Goal: Task Accomplishment & Management: Manage account settings

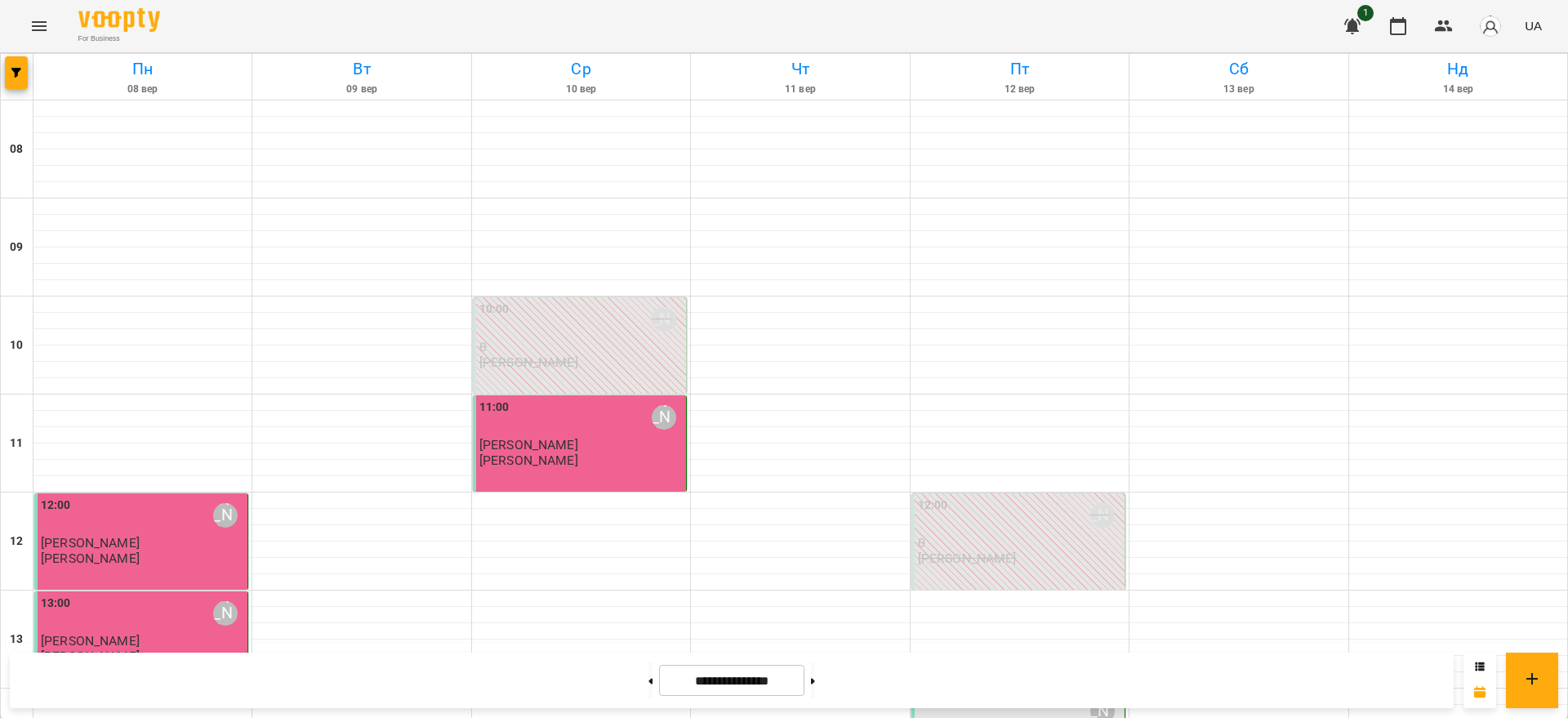
scroll to position [522, 0]
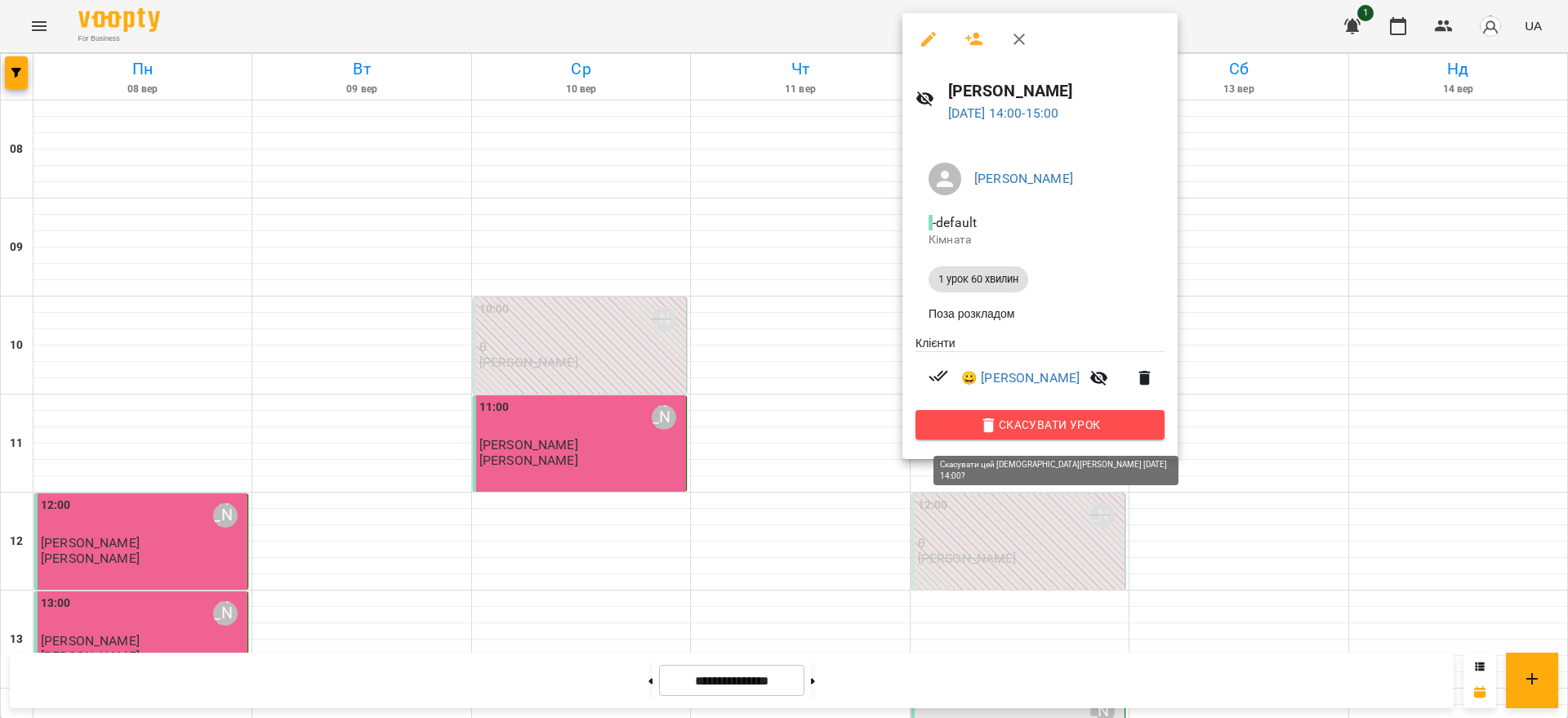
click at [1042, 429] on span "Скасувати Урок" at bounding box center [1040, 425] width 223 height 20
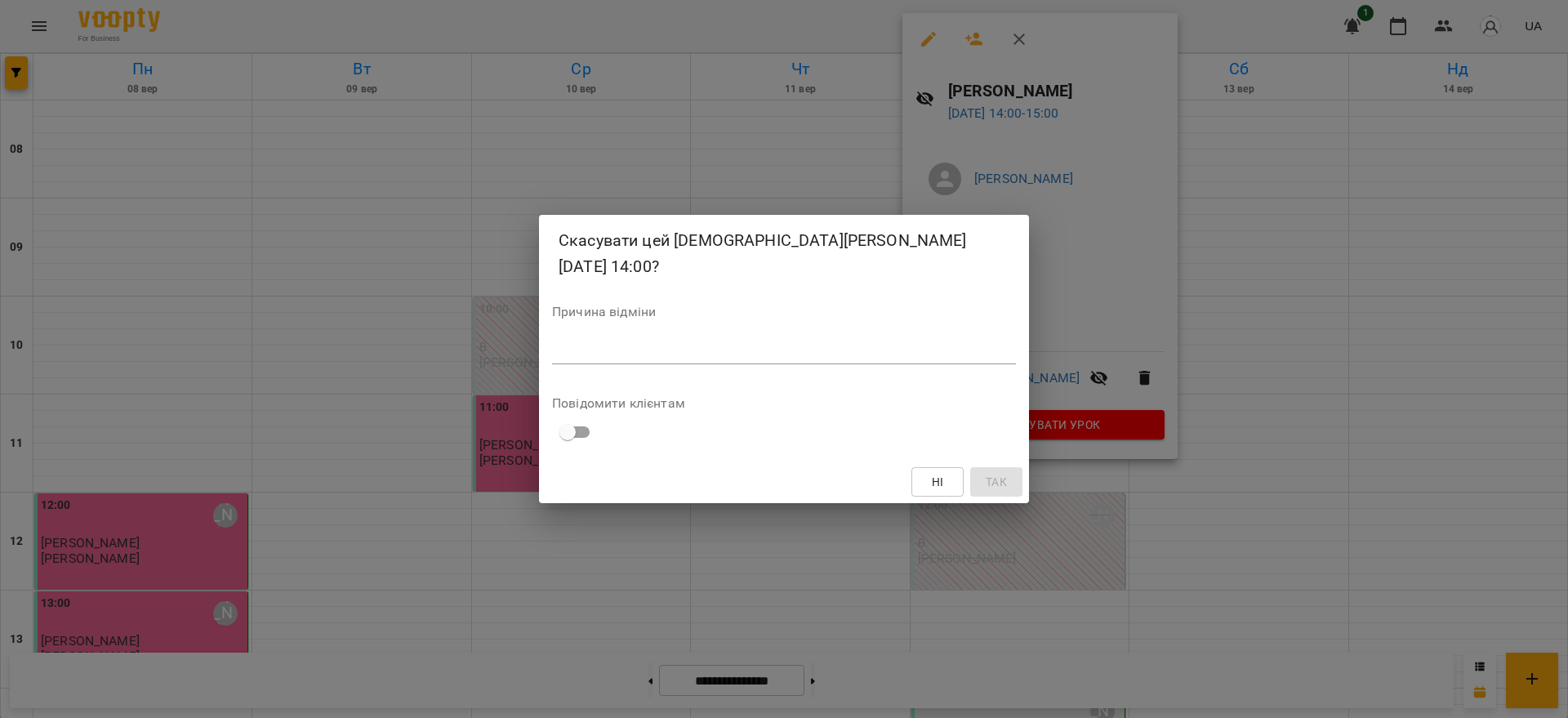
click at [761, 343] on textarea at bounding box center [784, 350] width 464 height 16
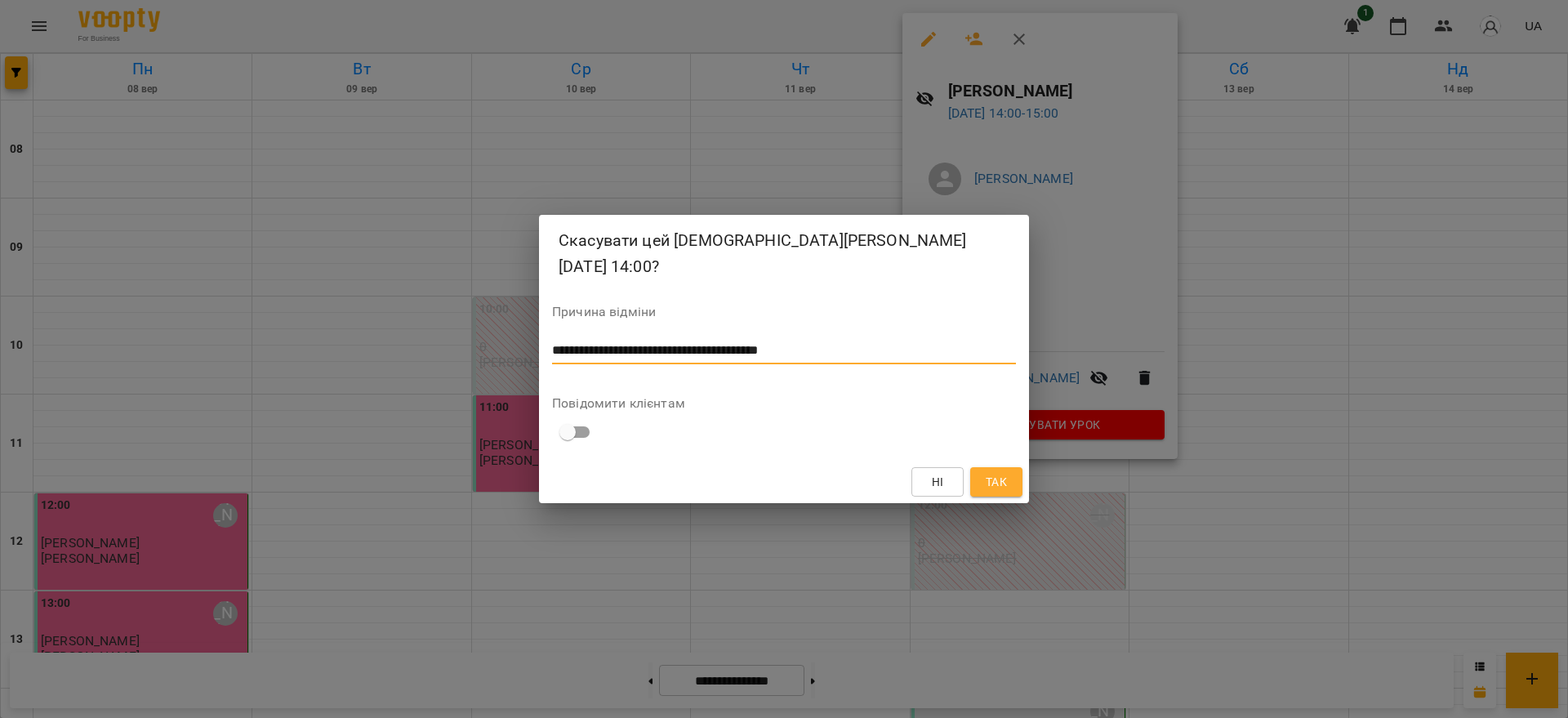
type textarea "**********"
click at [1003, 467] on button "Так" at bounding box center [996, 481] width 52 height 29
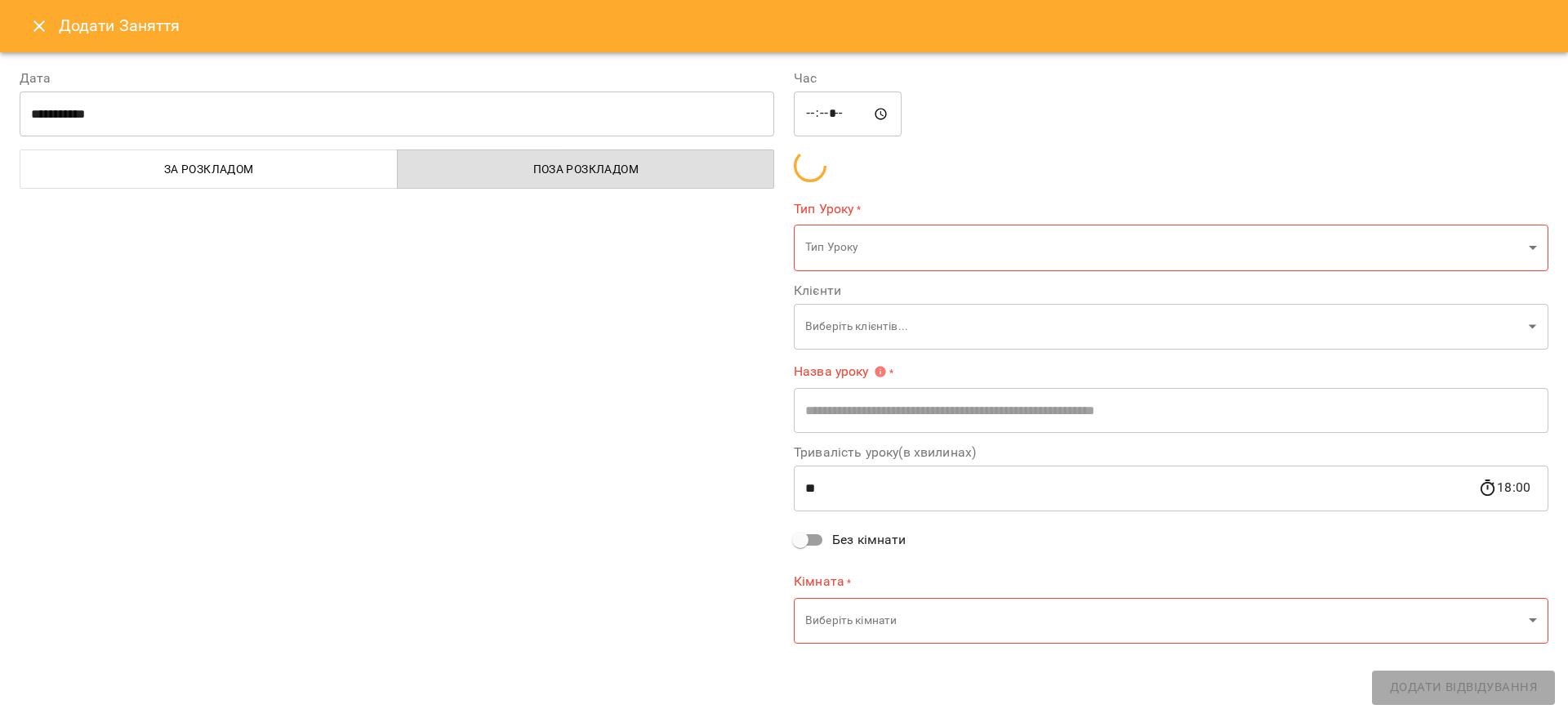
type input "**********"
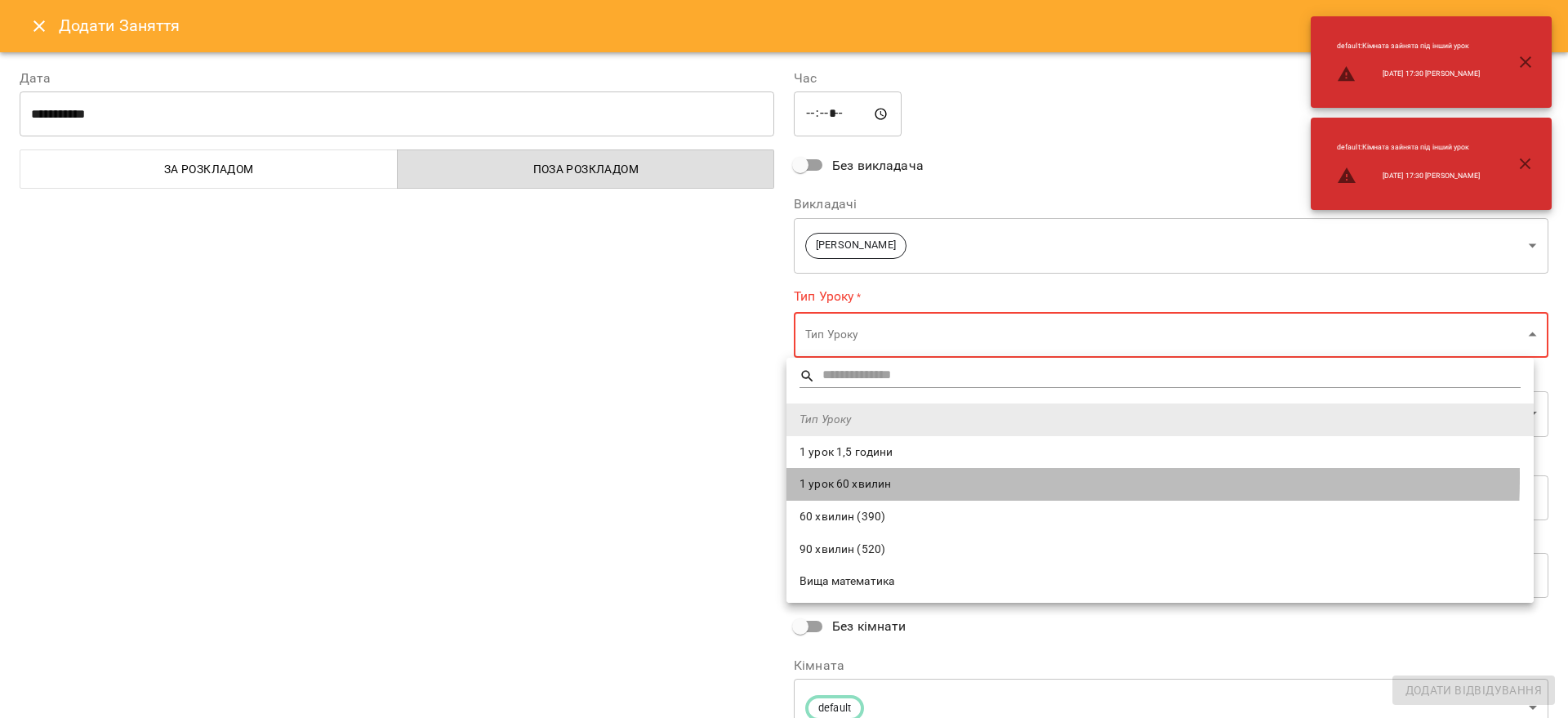
click at [869, 476] on span "1 урок 60 хвилин" at bounding box center [1160, 485] width 721 height 17
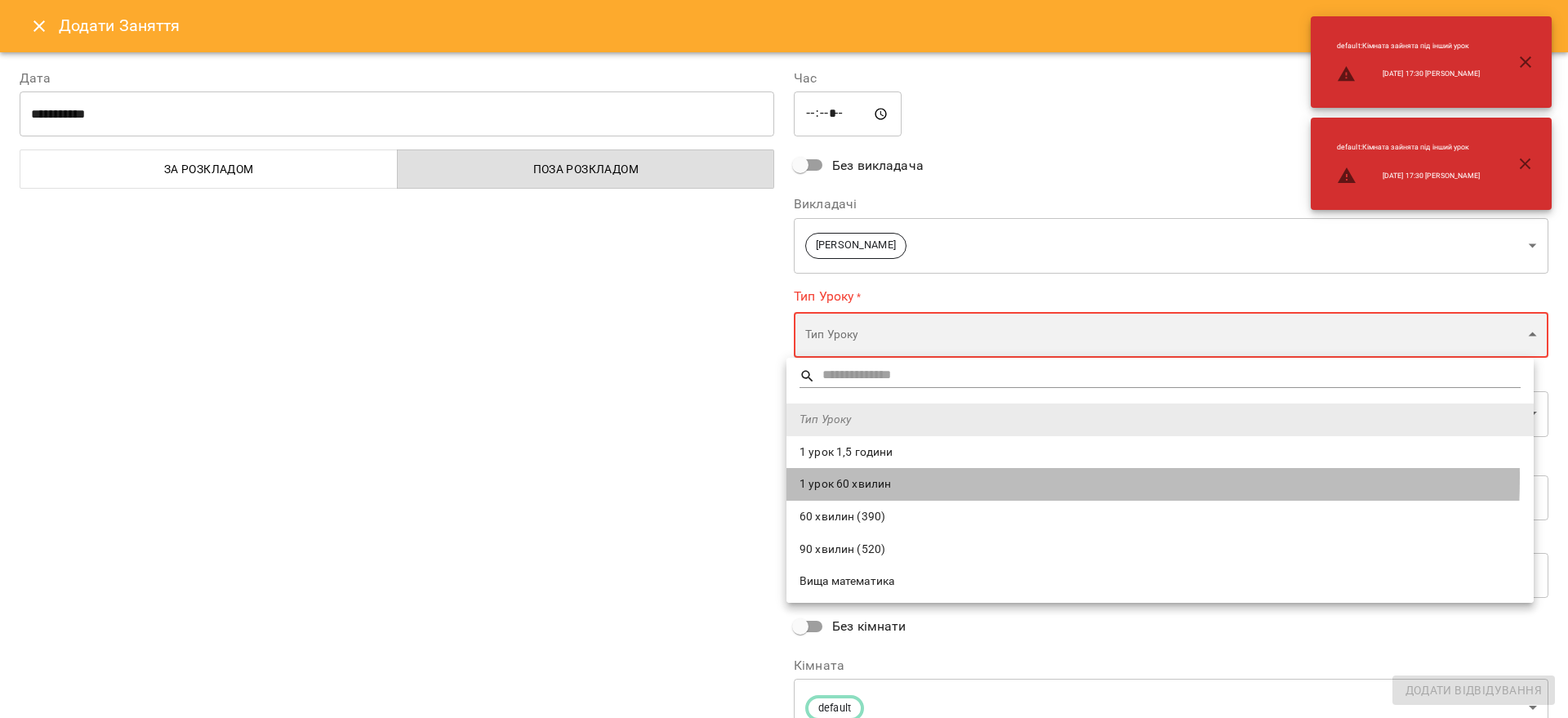
type input "**********"
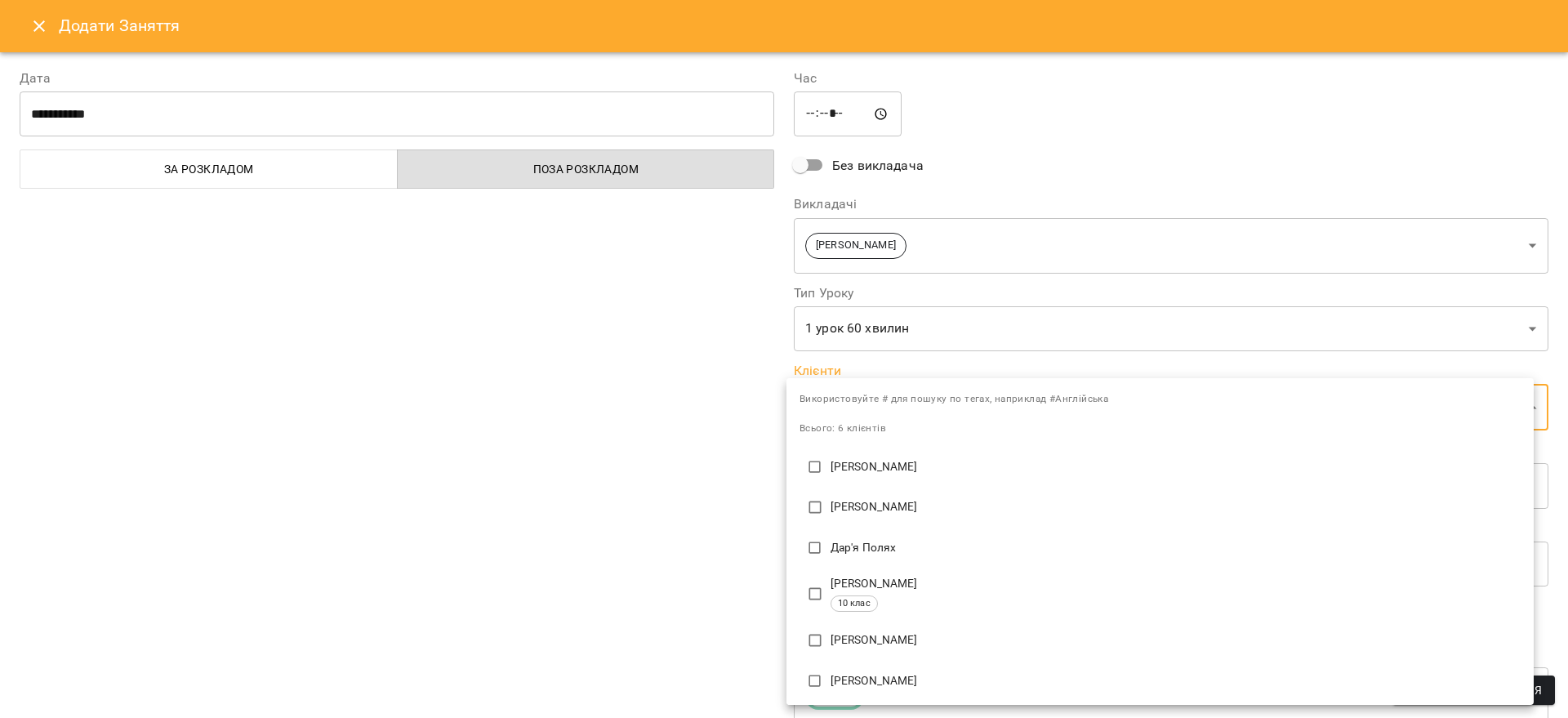
scroll to position [38, 0]
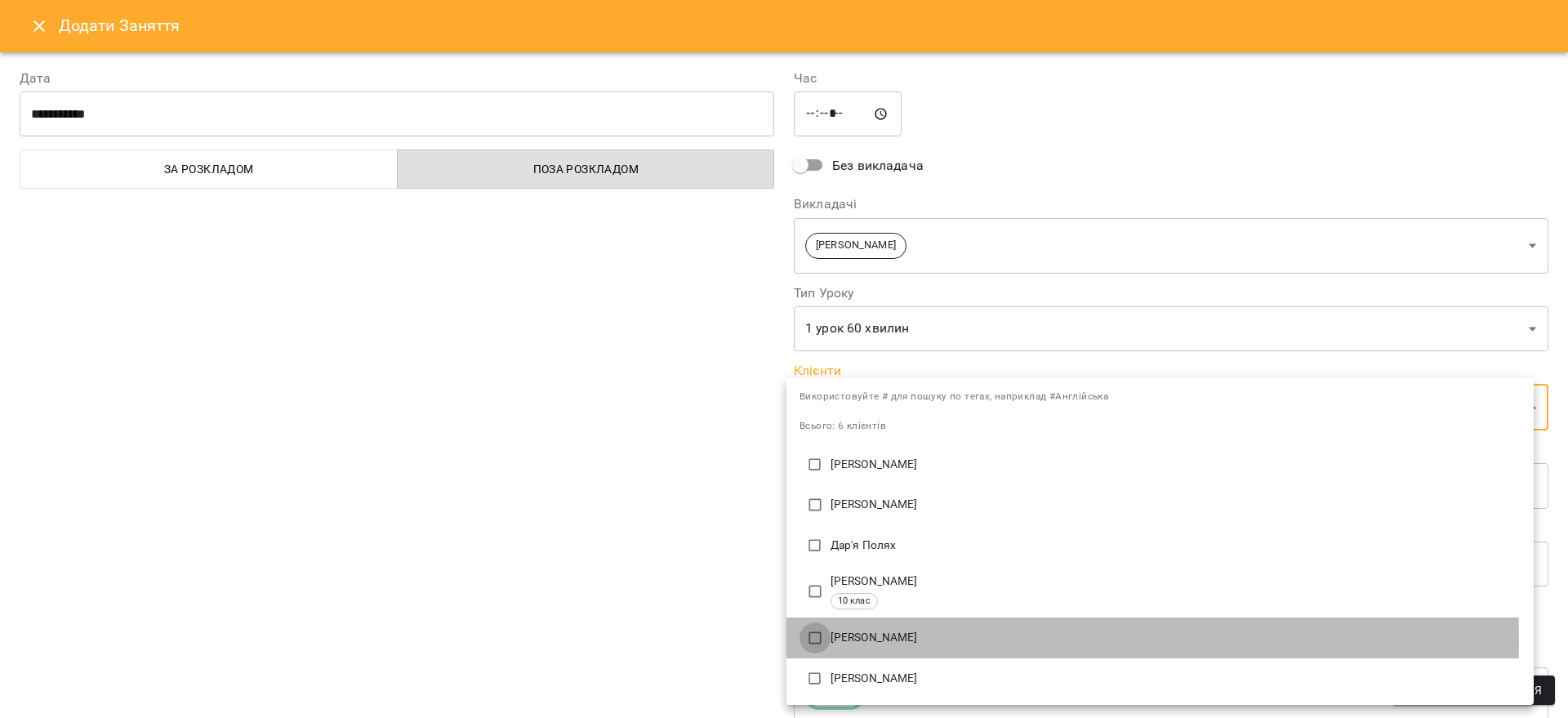
type input "**********"
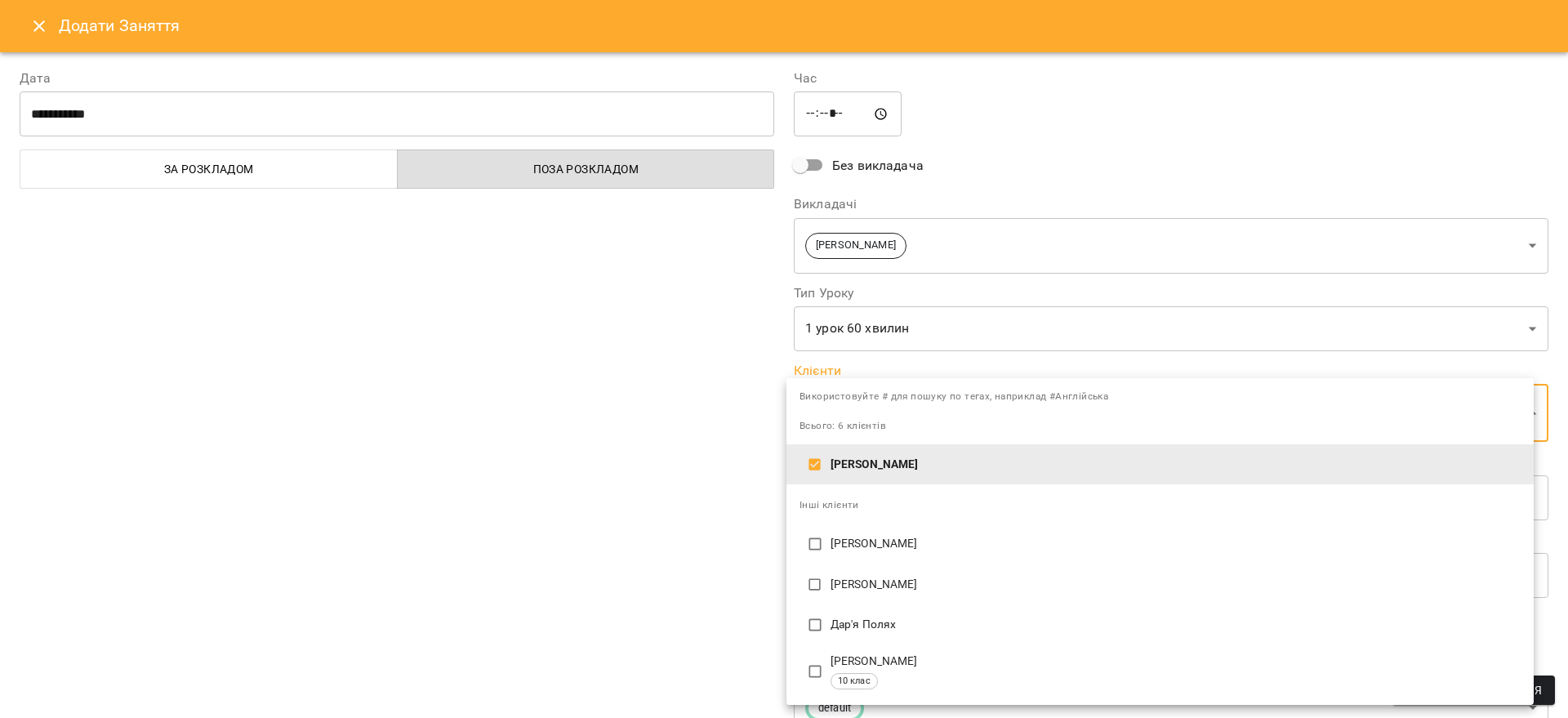
click at [708, 541] on div at bounding box center [784, 359] width 1568 height 718
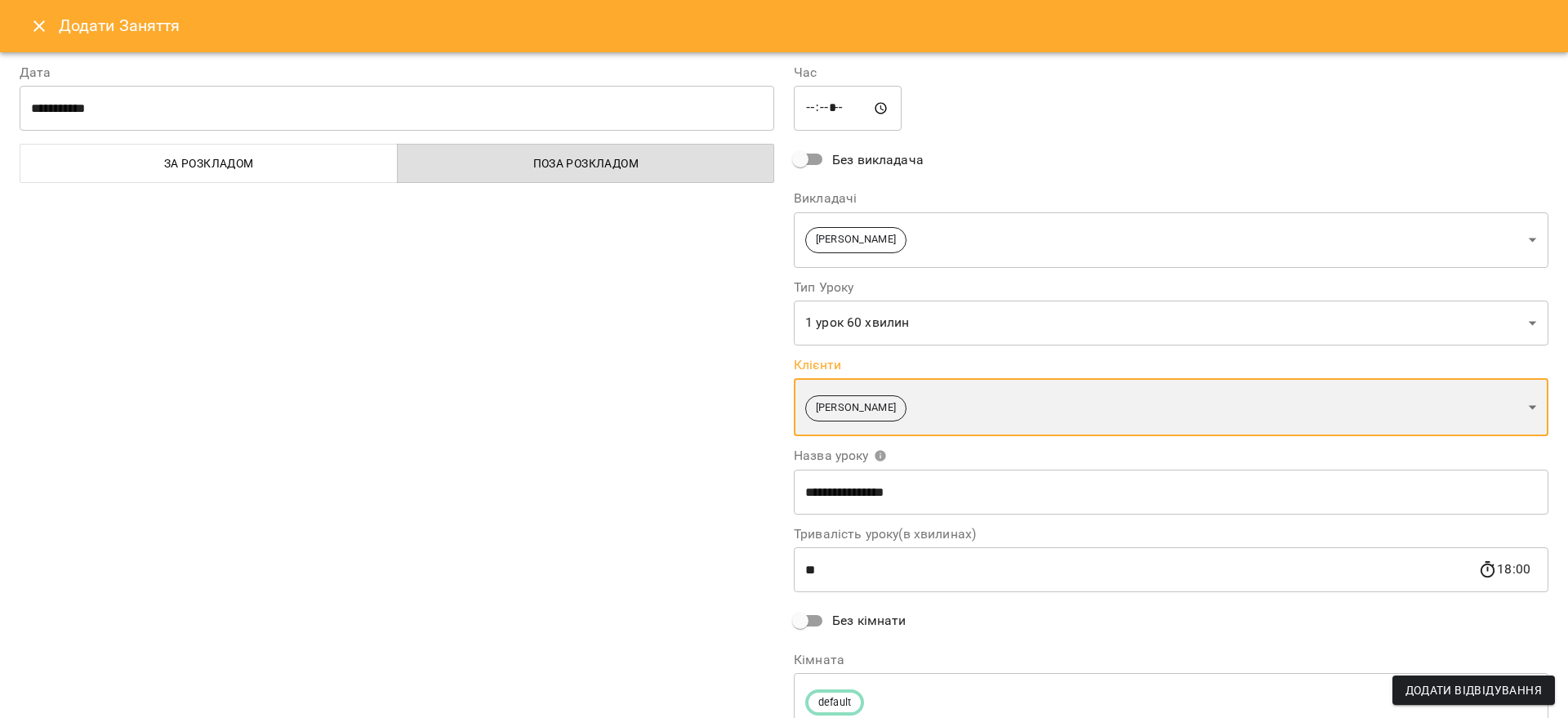
scroll to position [0, 0]
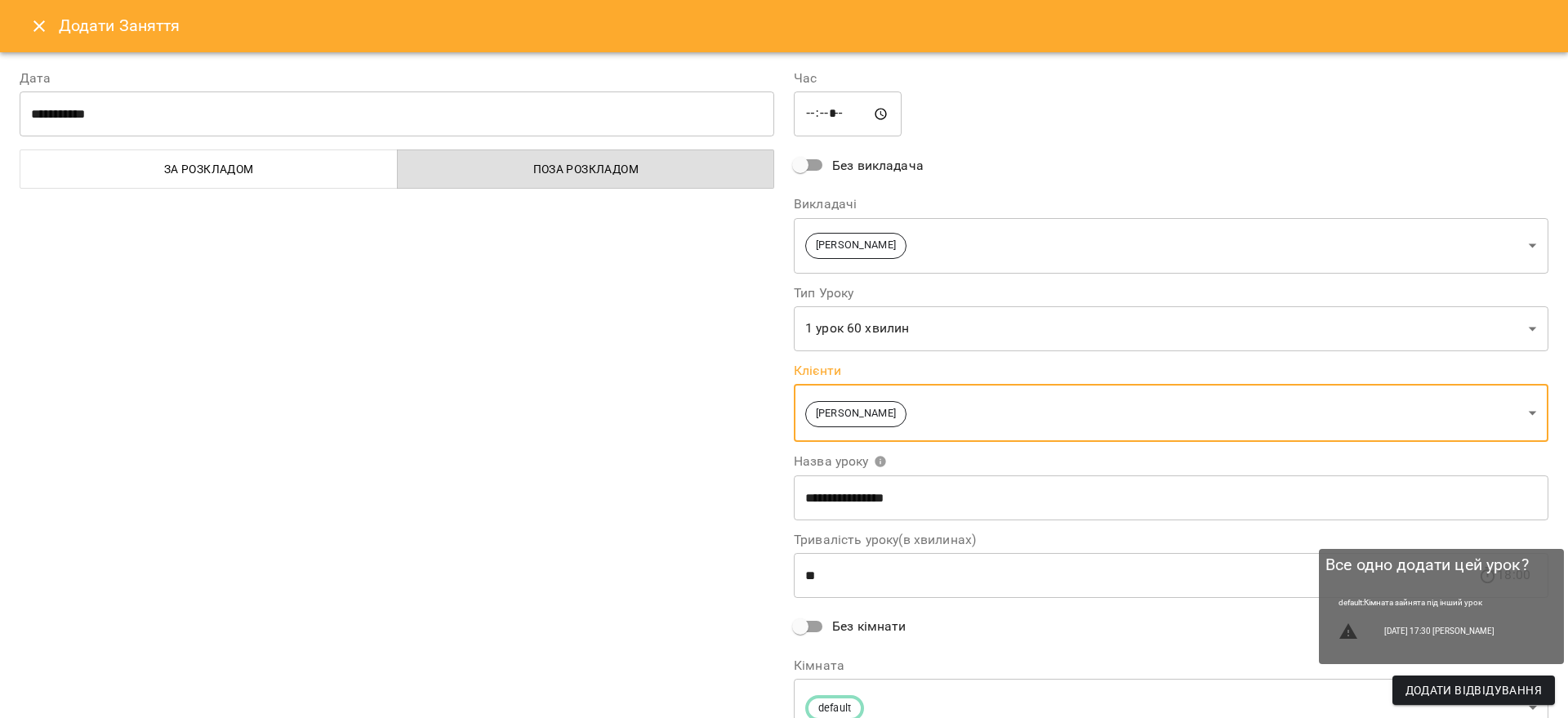
click at [1434, 696] on span "Додати Відвідування" at bounding box center [1474, 691] width 136 height 20
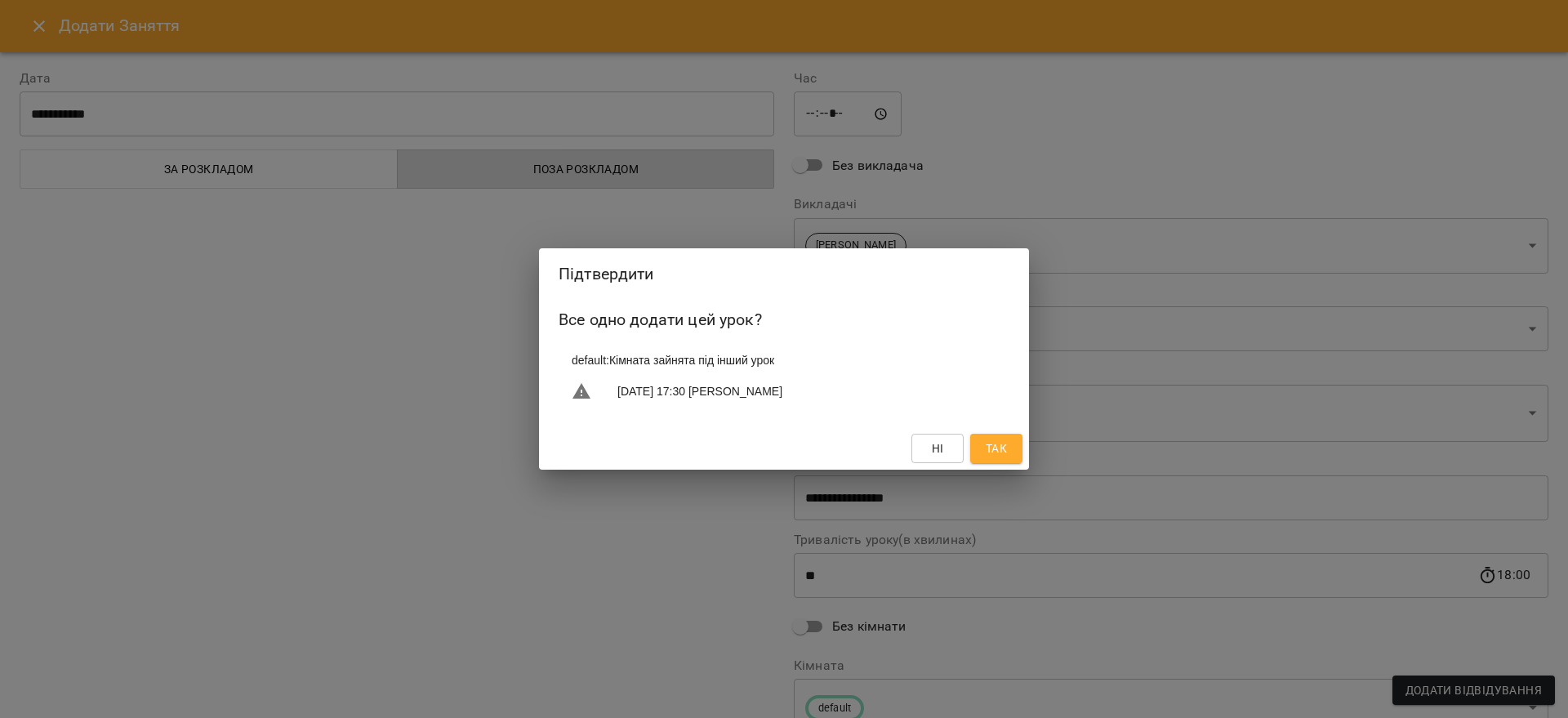
click at [1012, 442] on button "Так" at bounding box center [996, 448] width 52 height 29
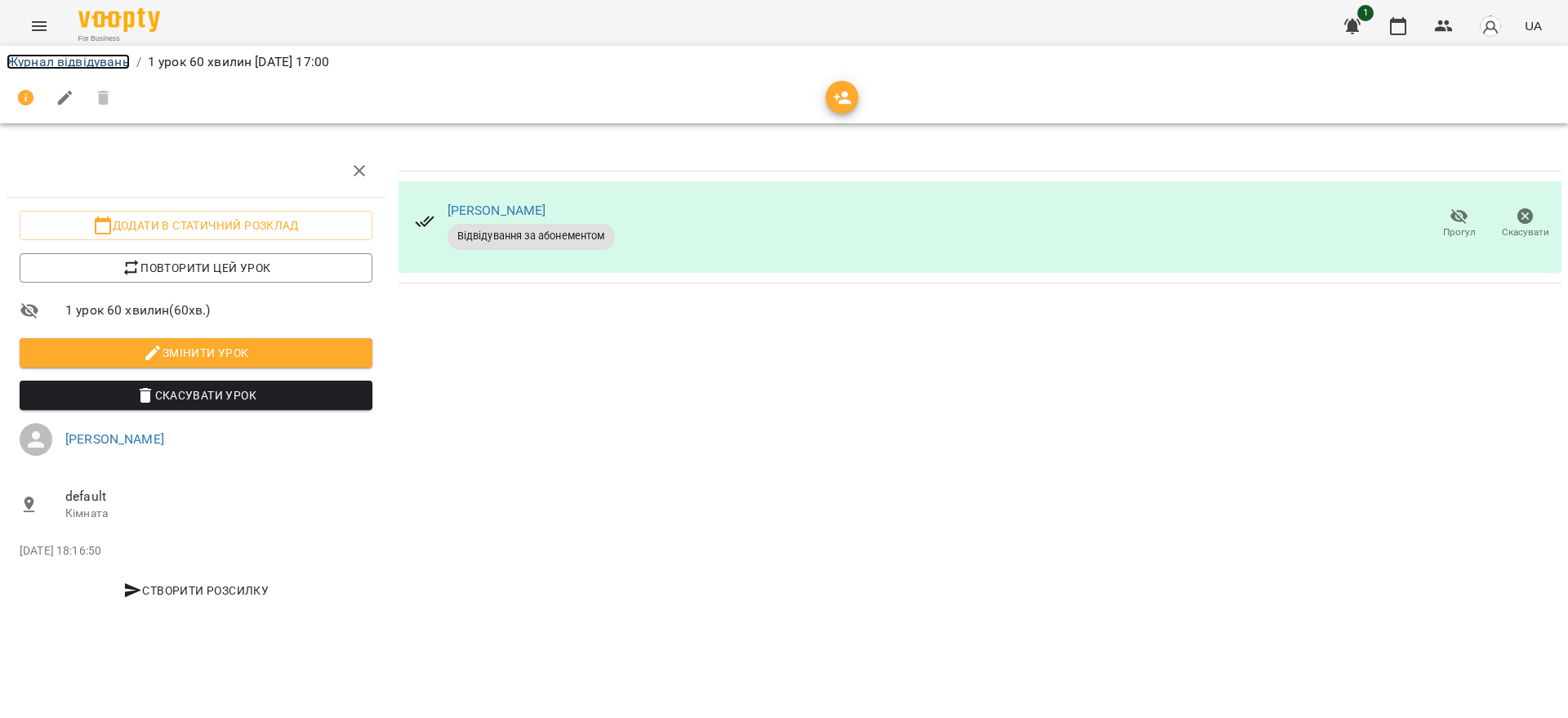
click at [49, 61] on link "Журнал відвідувань" at bounding box center [68, 61] width 124 height 16
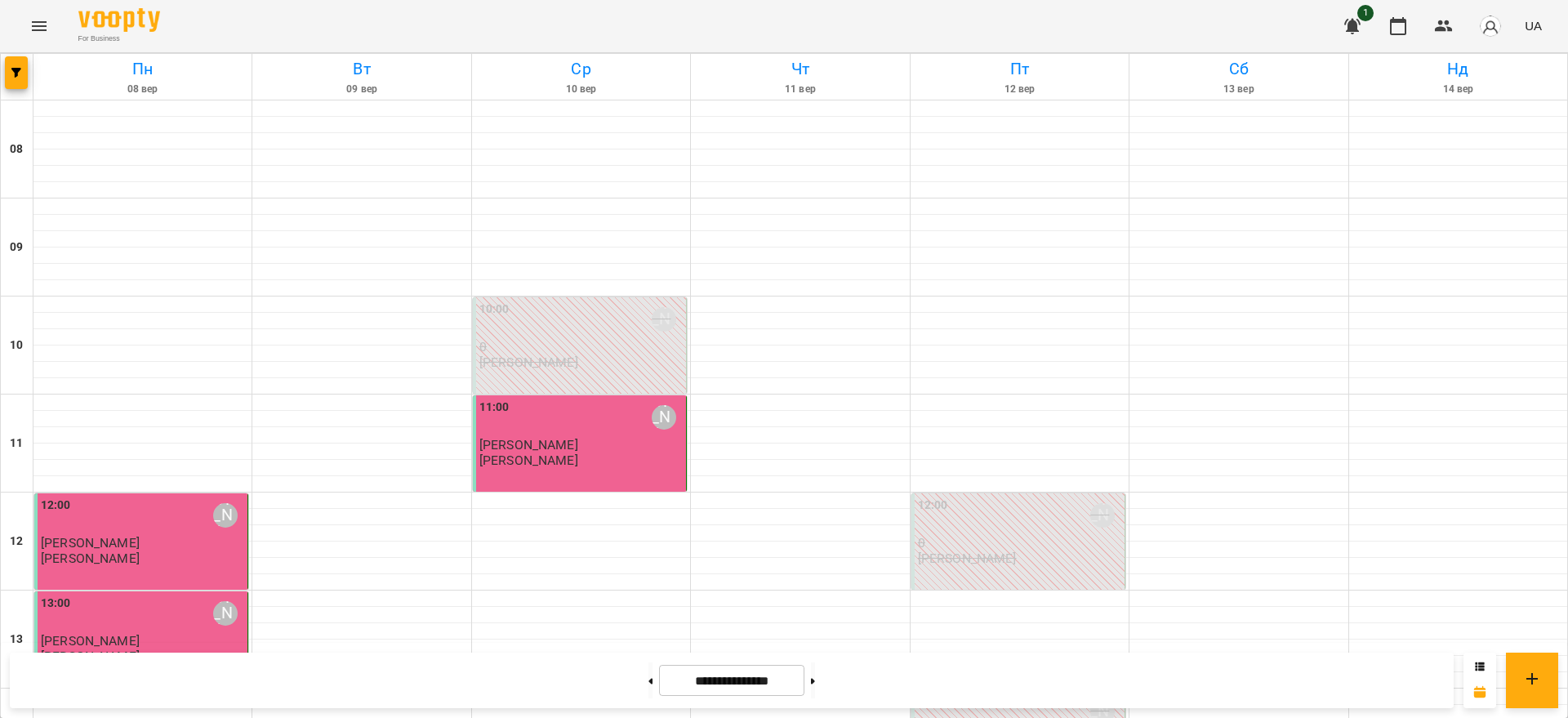
click at [41, 24] on icon "Menu" at bounding box center [39, 27] width 20 height 20
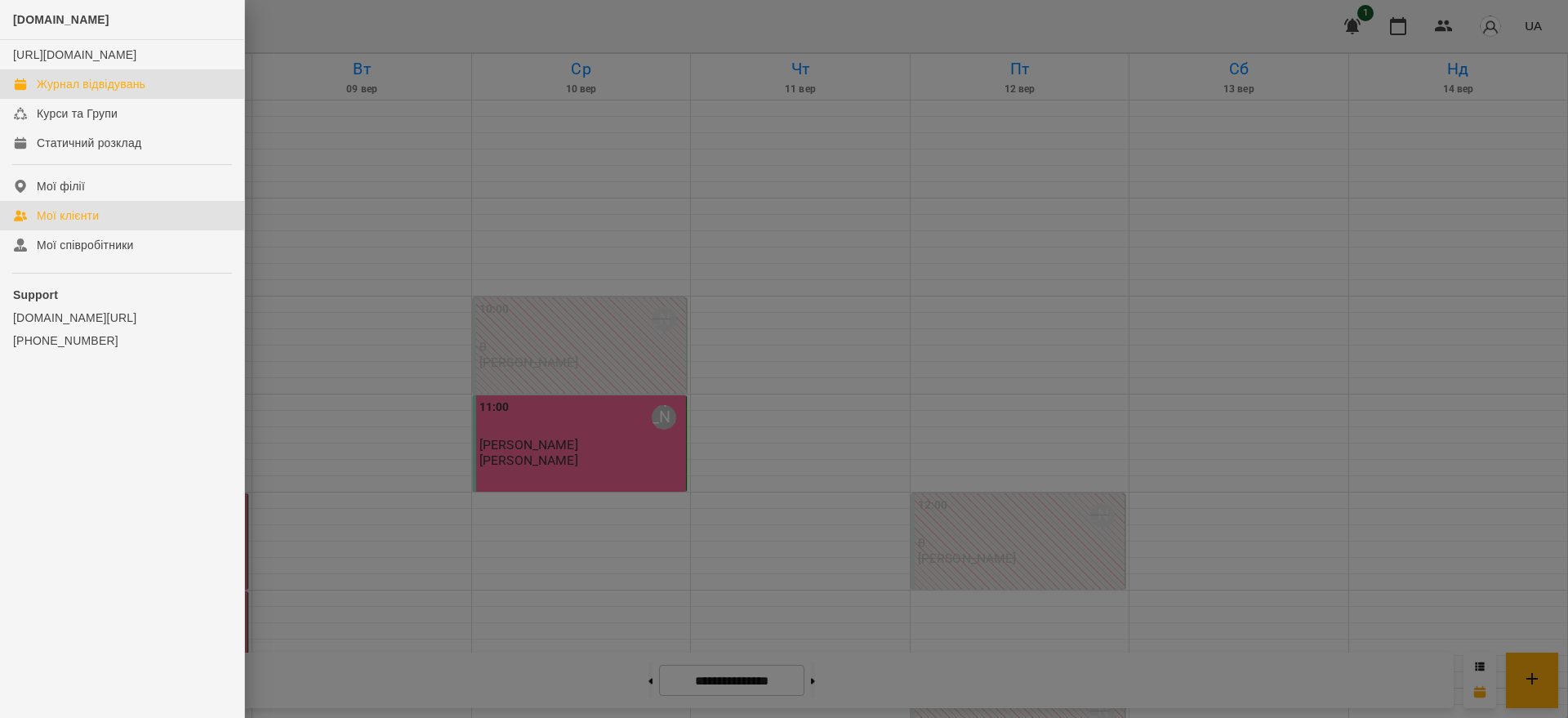
click at [113, 231] on link "Мої клієнти" at bounding box center [122, 215] width 244 height 29
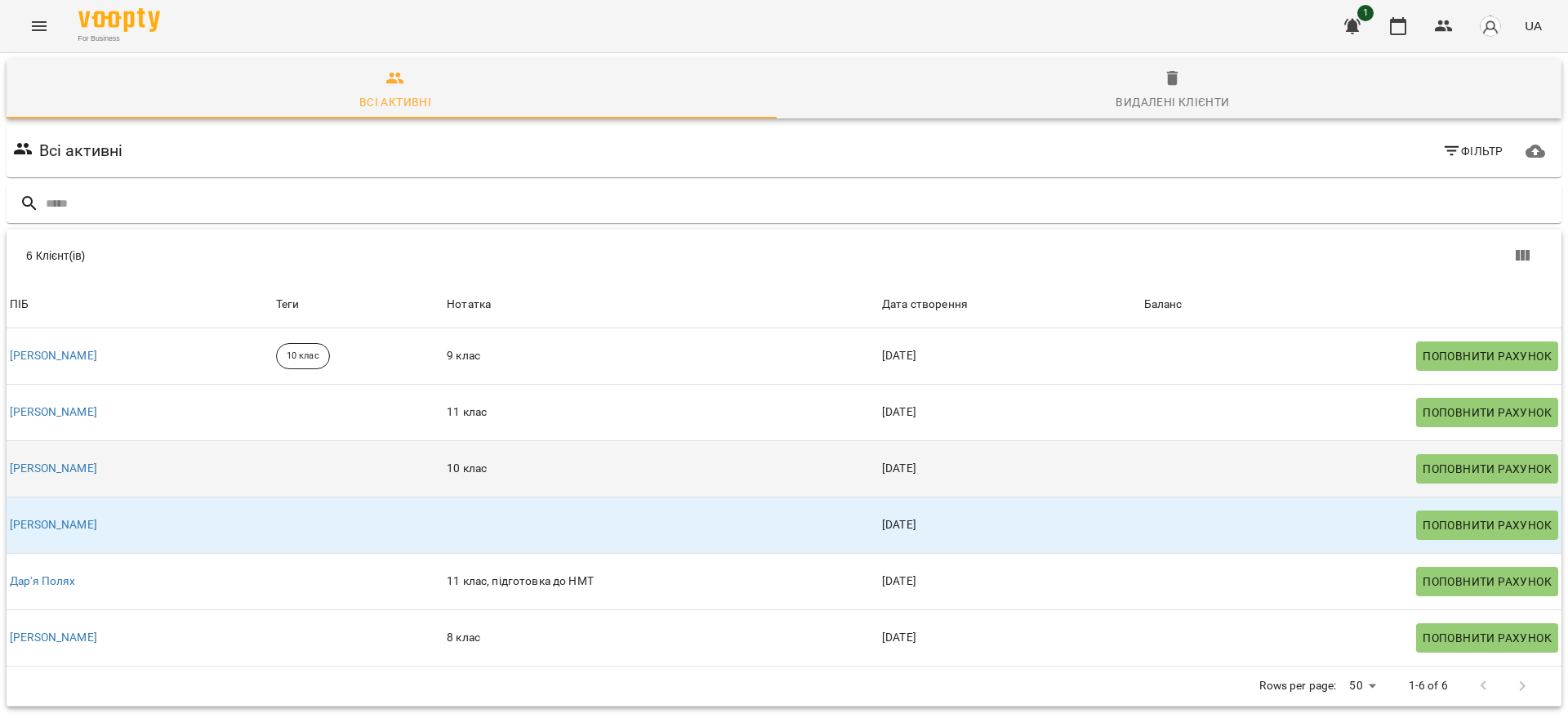
scroll to position [72, 0]
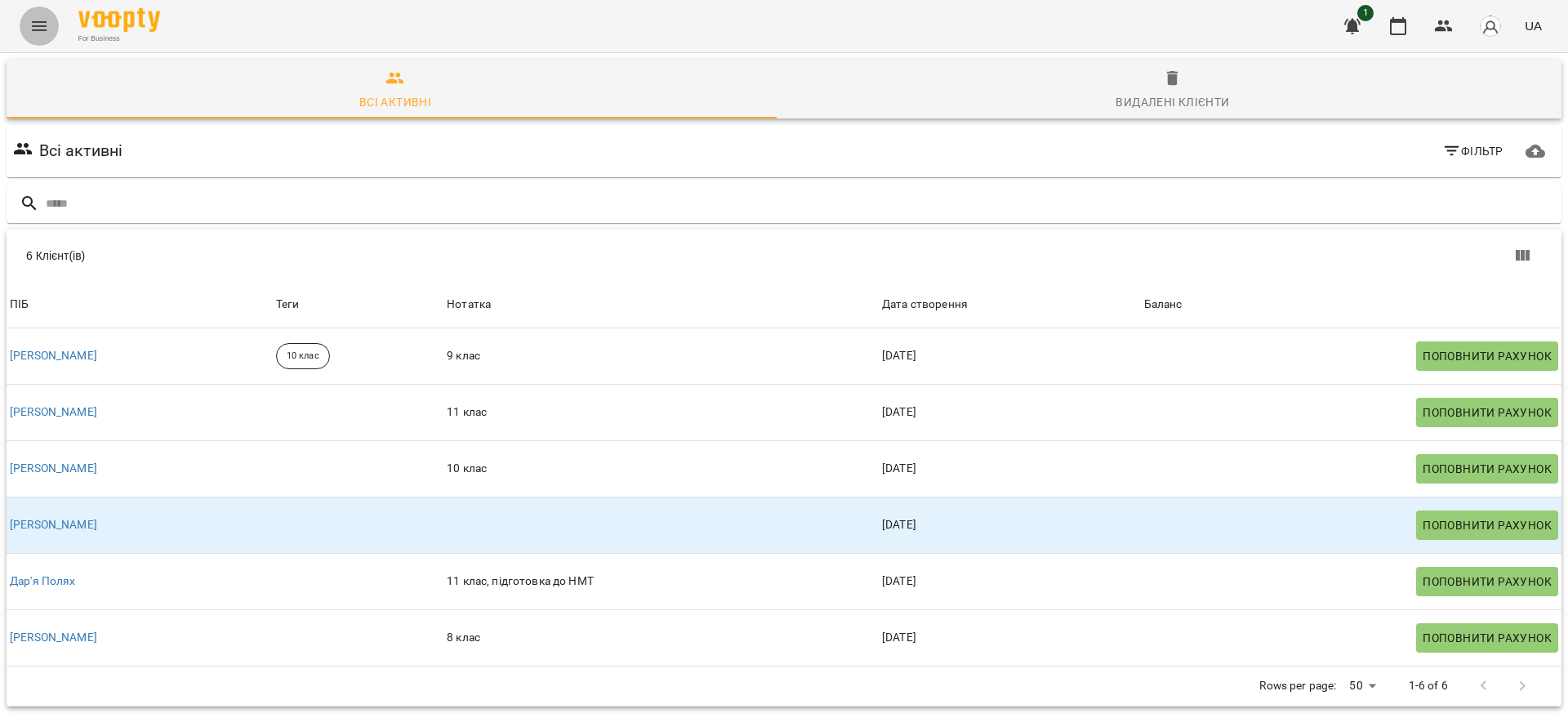
click at [43, 11] on button "Menu" at bounding box center [39, 26] width 39 height 39
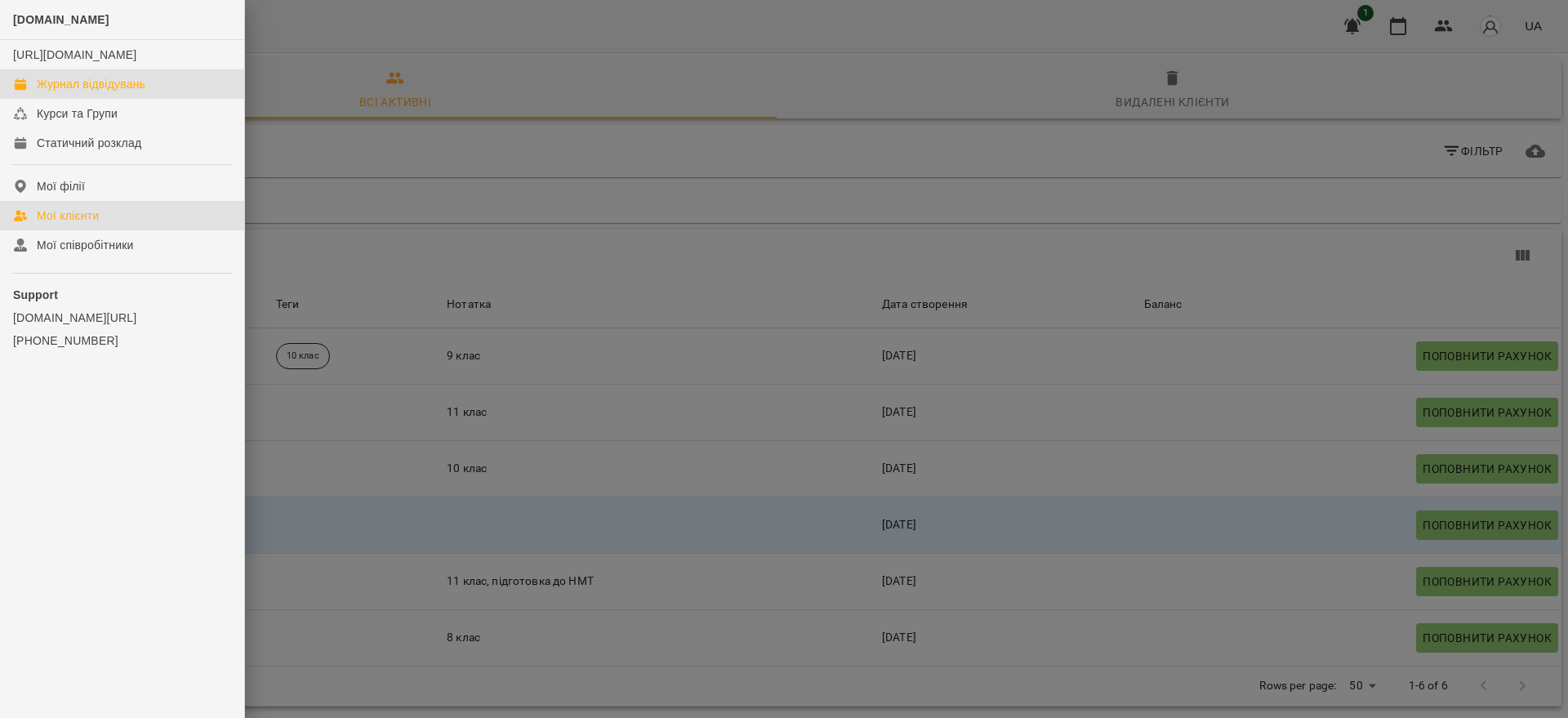
click at [74, 90] on link "Журнал відвідувань" at bounding box center [122, 84] width 244 height 29
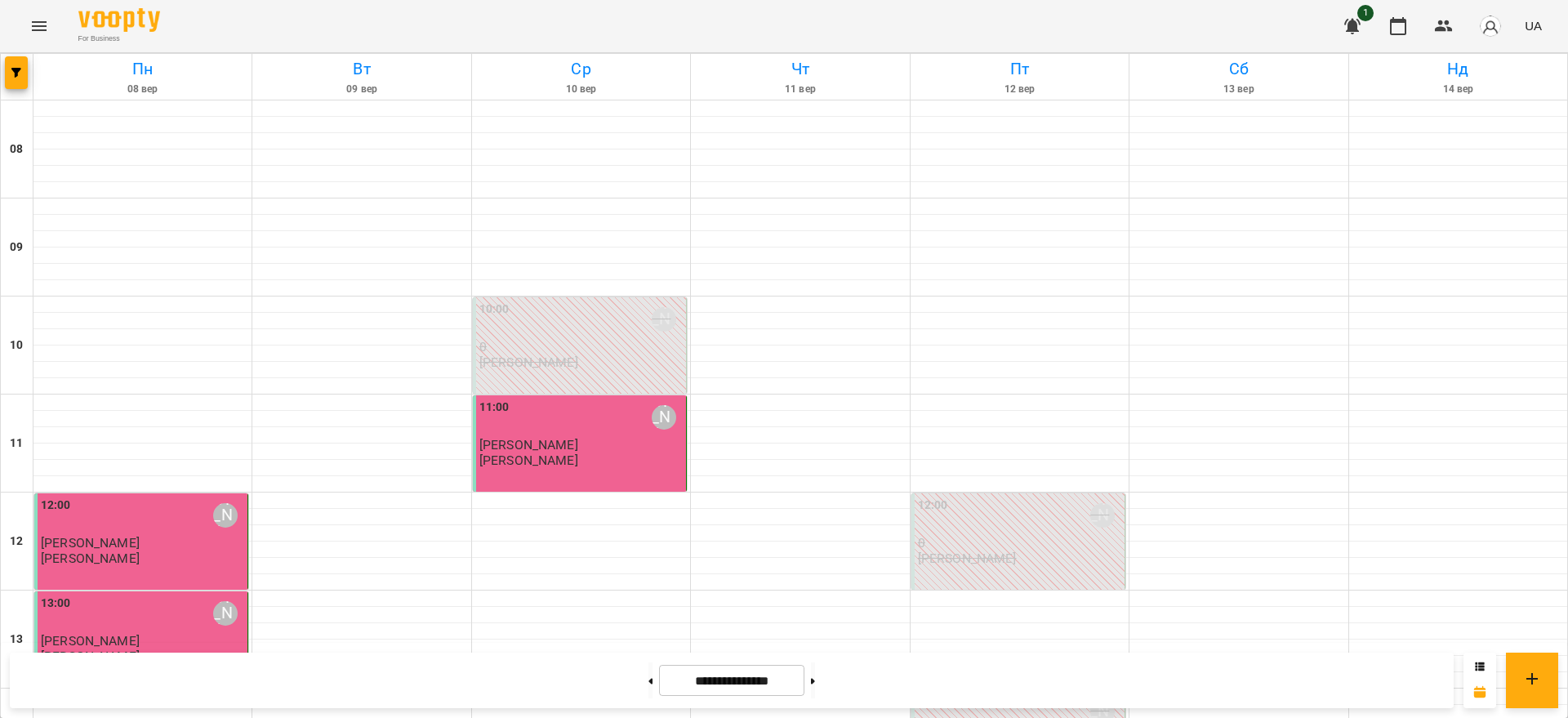
scroll to position [715, 0]
click at [815, 677] on button at bounding box center [813, 680] width 4 height 36
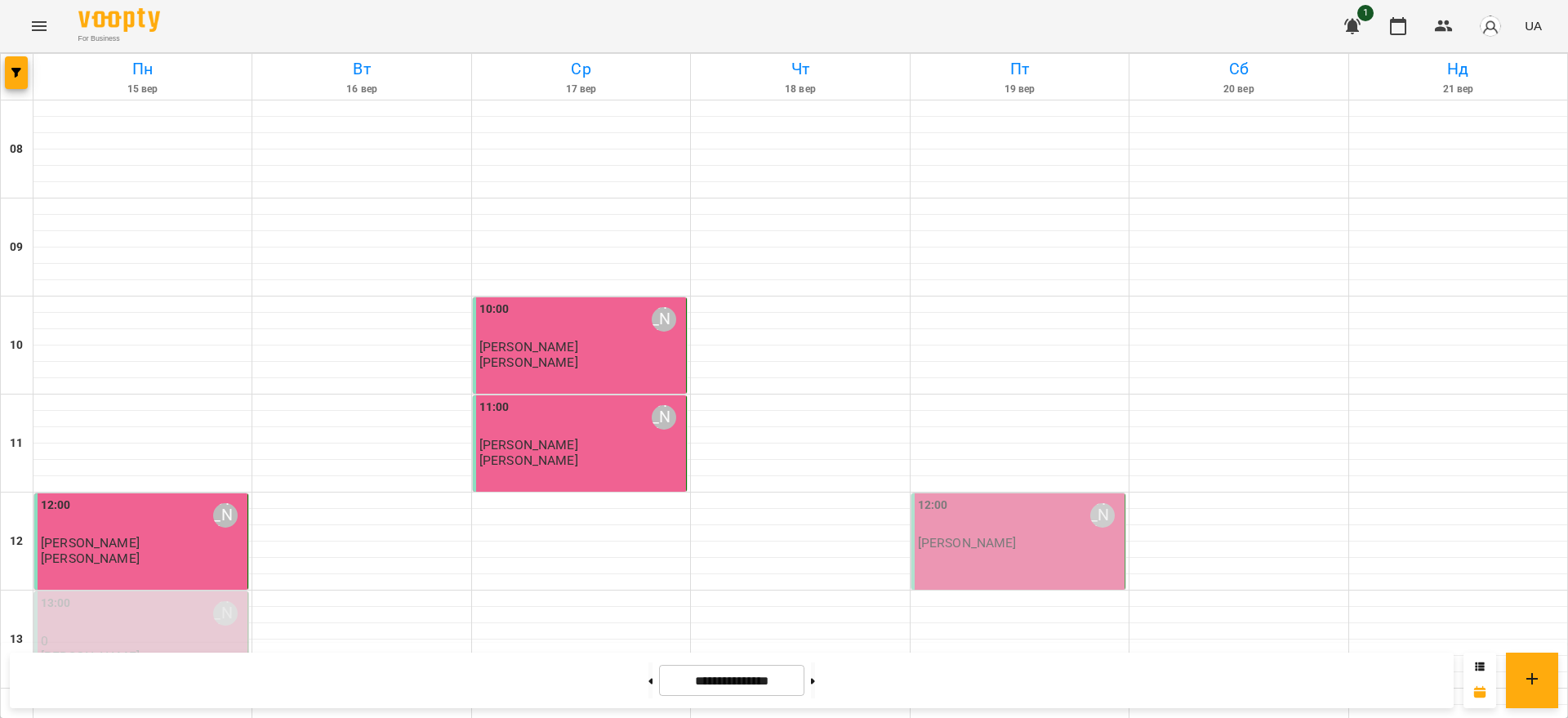
scroll to position [613, 0]
click at [815, 689] on button at bounding box center [813, 680] width 4 height 36
type input "**********"
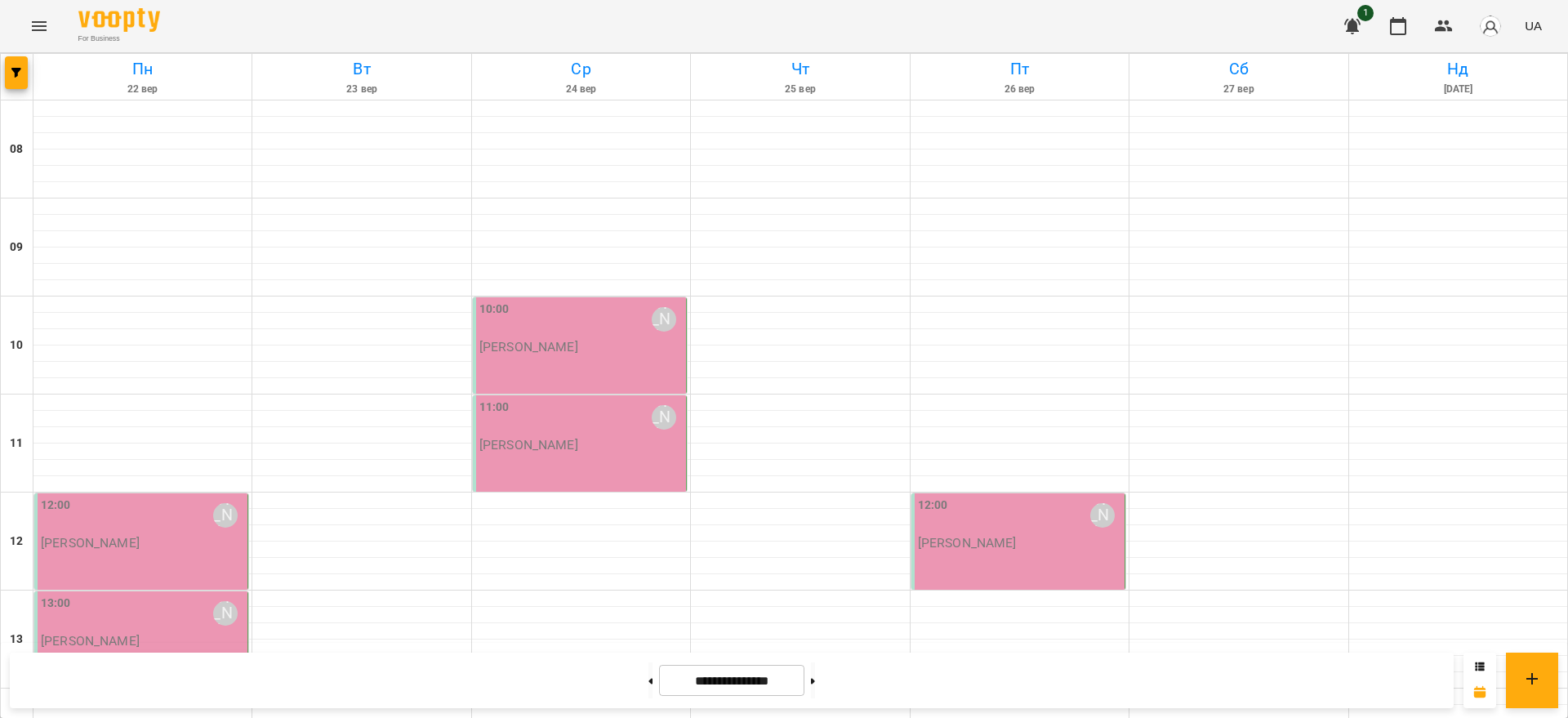
scroll to position [726, 0]
